Goal: Connect with others: Connect with other users

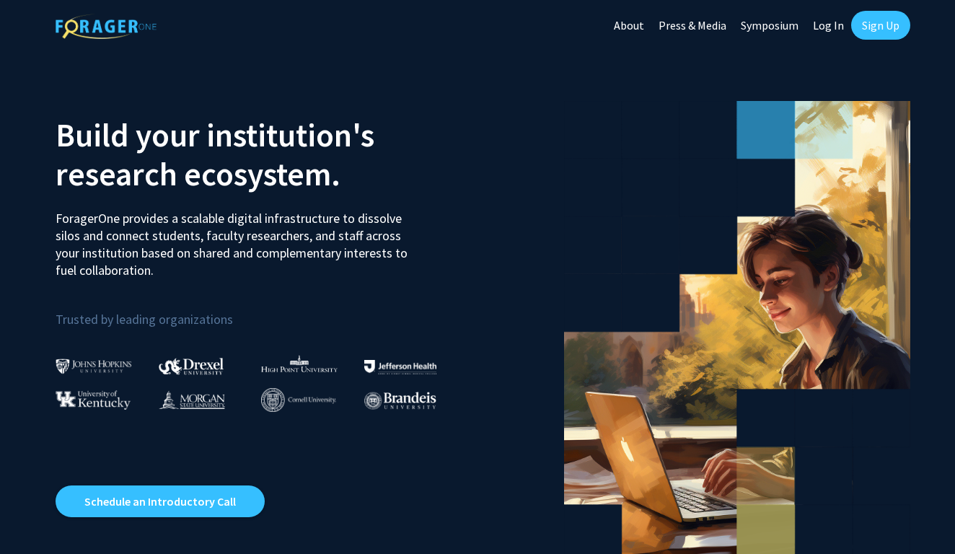
click at [828, 25] on link "Log In" at bounding box center [828, 25] width 45 height 51
select select
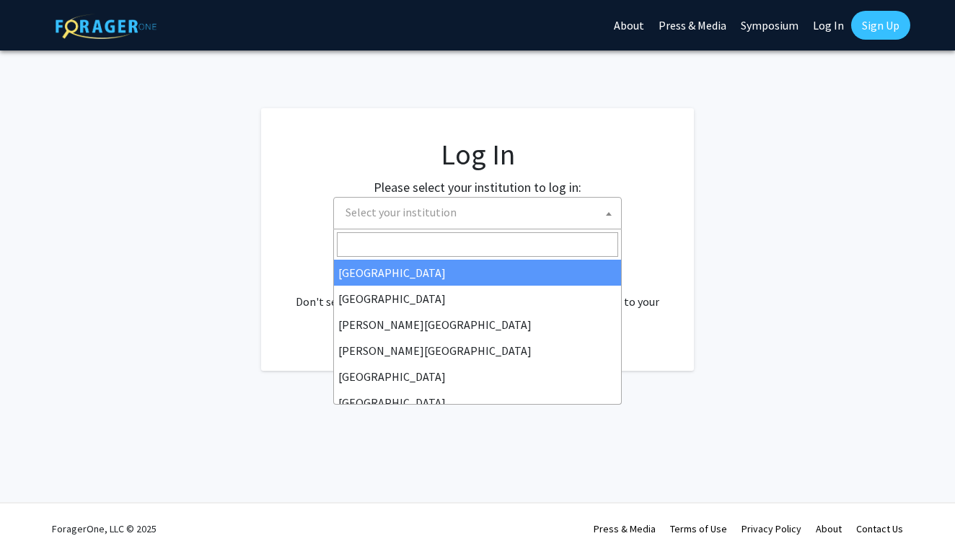
click at [491, 222] on span "Select your institution" at bounding box center [480, 213] width 281 height 30
type input "m"
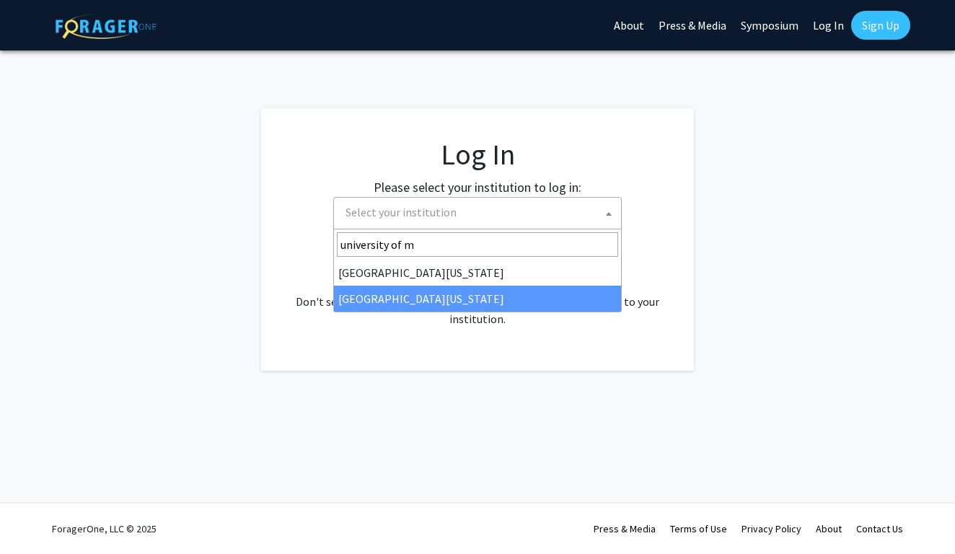
type input "university of m"
select select "33"
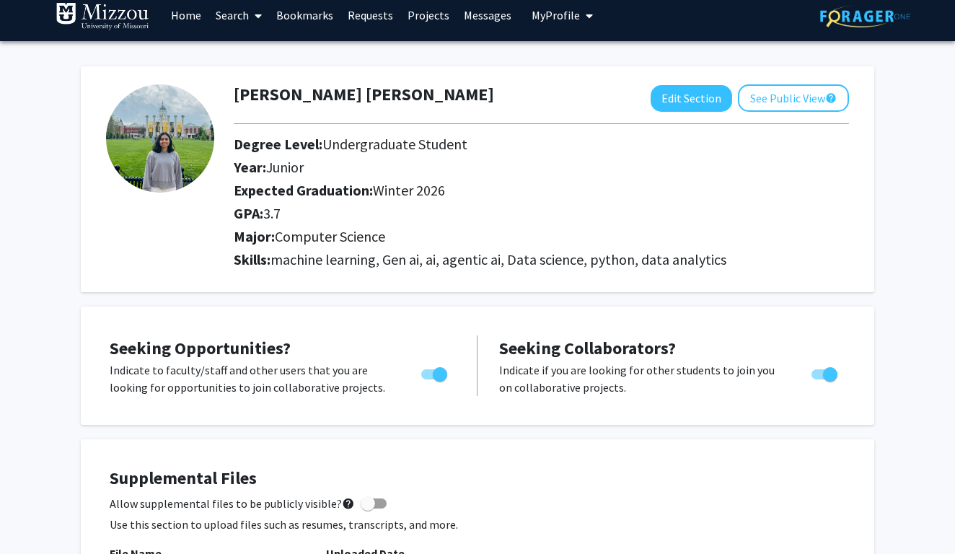
scroll to position [13, 0]
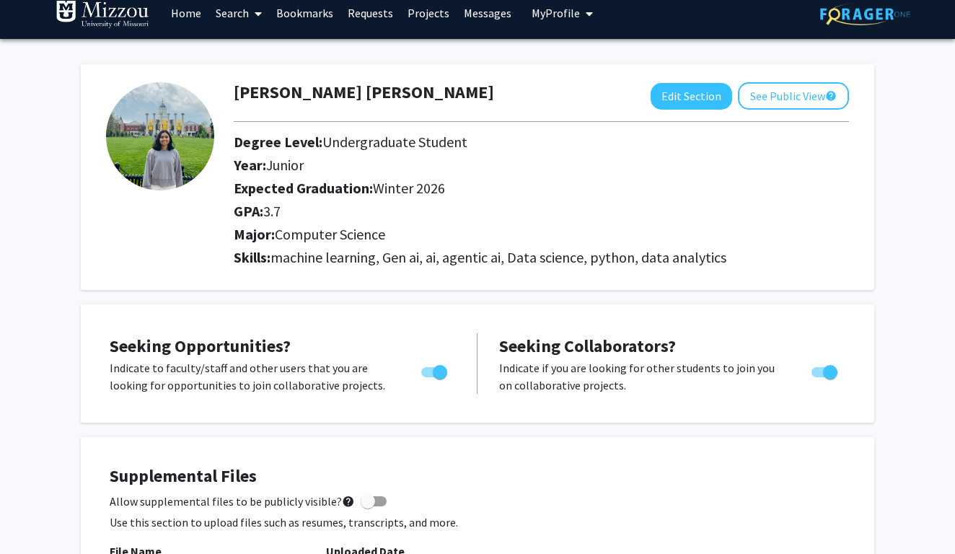
click at [476, 16] on link "Messages" at bounding box center [488, 13] width 62 height 51
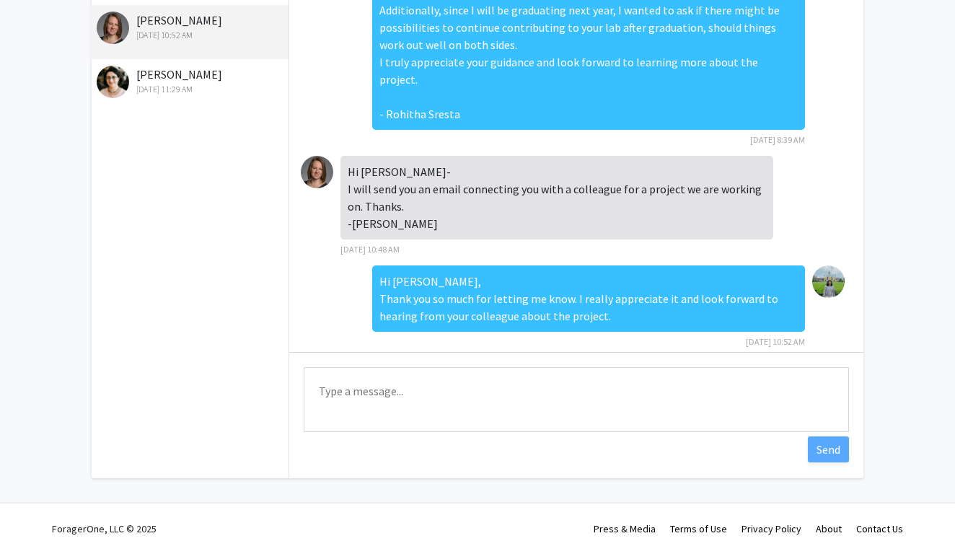
scroll to position [106, 0]
